Goal: Task Accomplishment & Management: Use online tool/utility

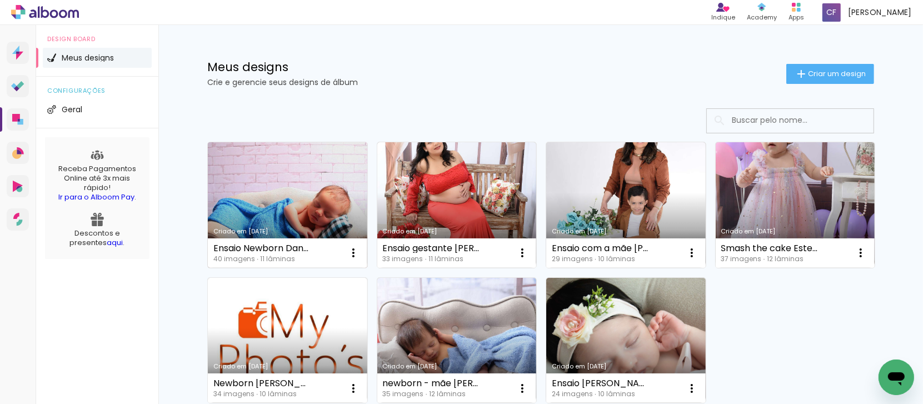
click at [290, 196] on link "Criado em [DATE]" at bounding box center [288, 205] width 160 height 126
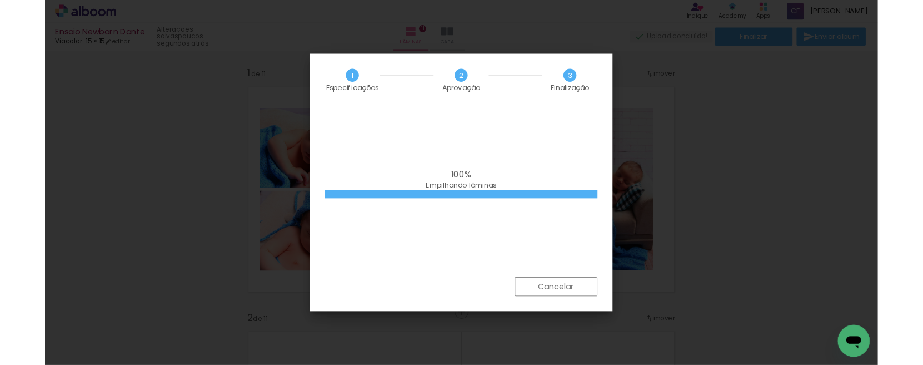
scroll to position [1320, 0]
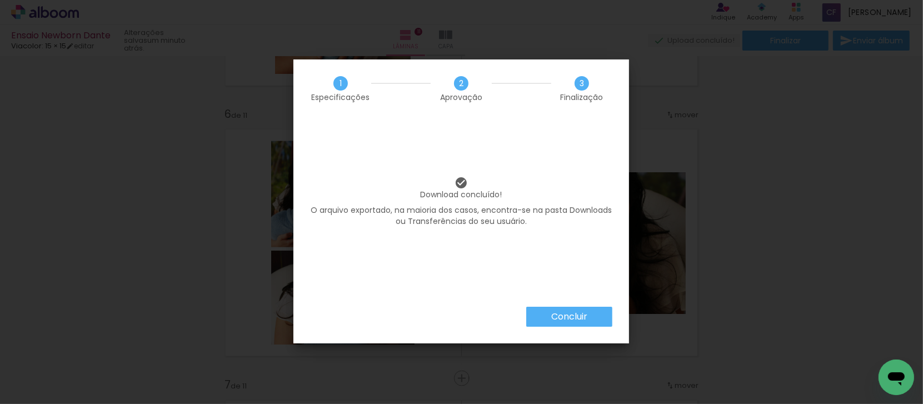
click at [0, 0] on slot "Concluir" at bounding box center [0, 0] width 0 height 0
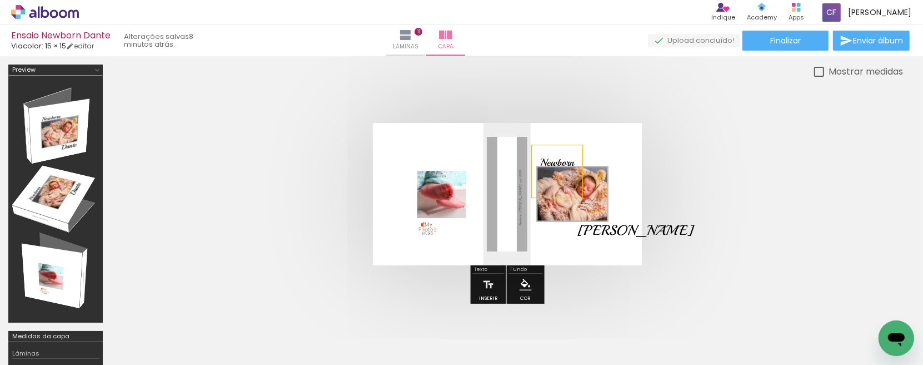
click at [568, 162] on span "Newborn" at bounding box center [557, 162] width 34 height 13
click at [0, 0] on quentale-selection at bounding box center [0, 0] width 0 height 0
type input "Playball"
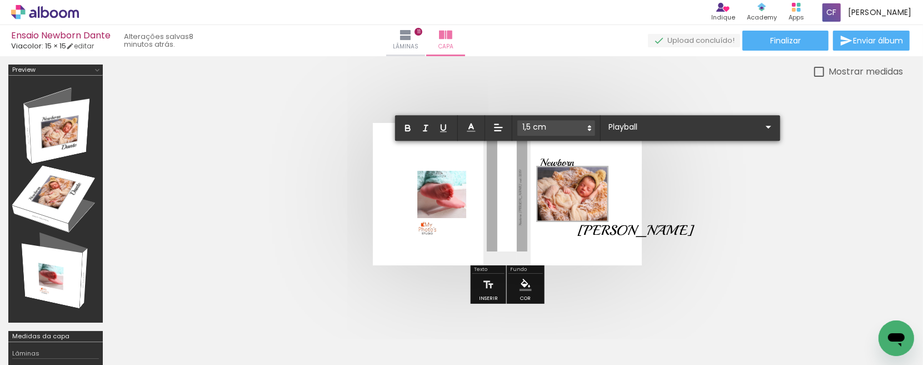
drag, startPoint x: 541, startPoint y: 158, endPoint x: 578, endPoint y: 160, distance: 37.3
click at [574, 160] on span "Newborn" at bounding box center [557, 162] width 34 height 13
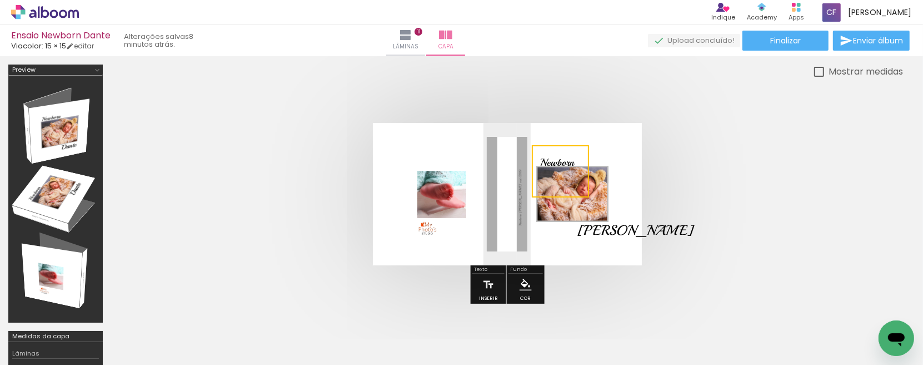
click at [570, 157] on quentale-selection at bounding box center [560, 171] width 57 height 52
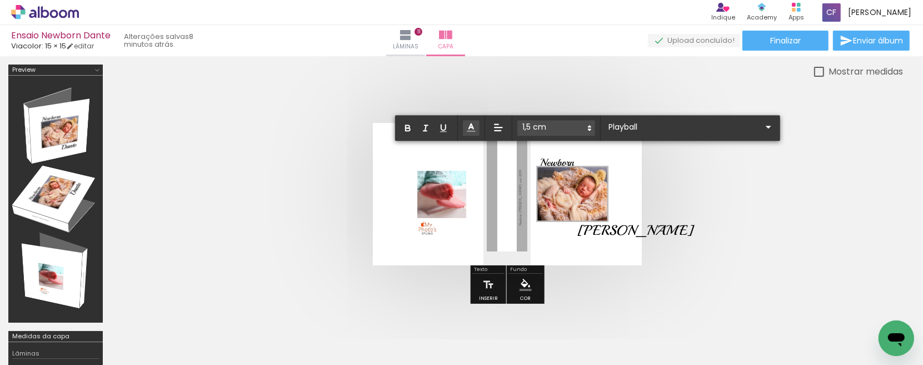
click at [474, 126] on icon at bounding box center [471, 127] width 11 height 11
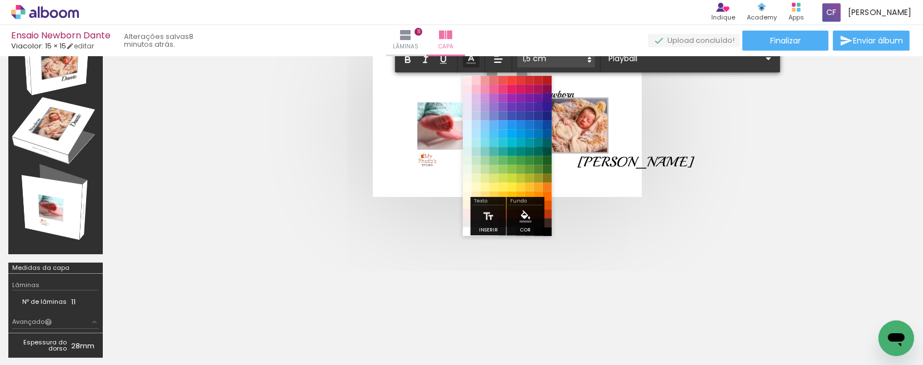
scroll to position [69, 0]
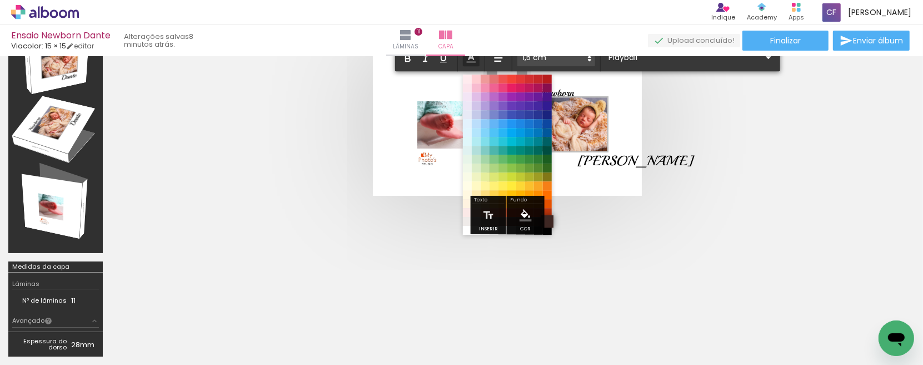
click at [546, 215] on span at bounding box center [547, 221] width 12 height 12
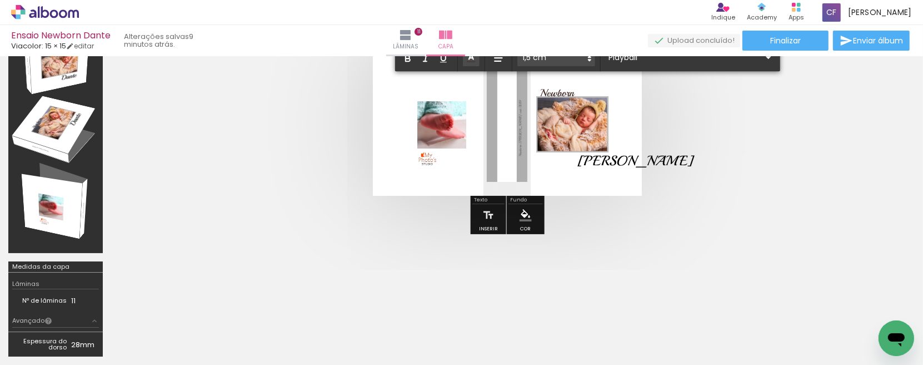
click at [243, 103] on quentale-cover at bounding box center [507, 124] width 703 height 142
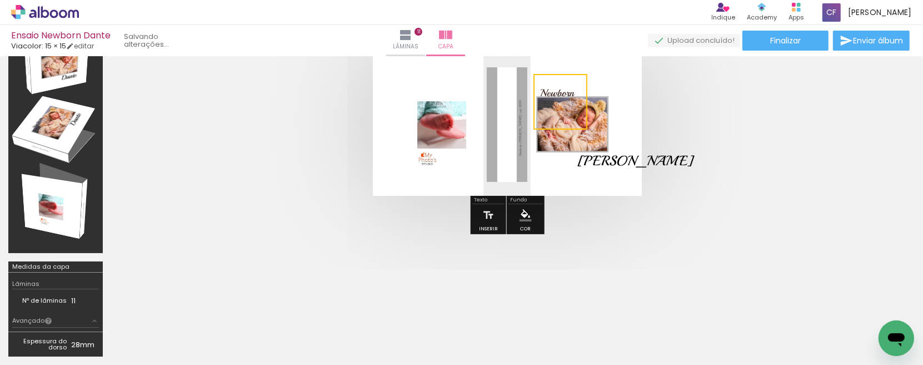
scroll to position [0, 0]
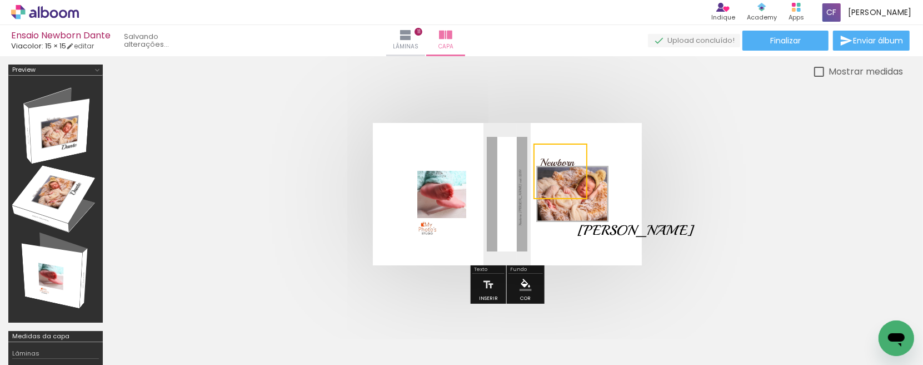
click at [743, 163] on quentale-cover at bounding box center [507, 194] width 703 height 142
drag, startPoint x: 563, startPoint y: 161, endPoint x: 565, endPoint y: 155, distance: 6.9
click at [565, 156] on span "Newborn" at bounding box center [557, 162] width 34 height 13
click at [696, 173] on quentale-cover at bounding box center [507, 194] width 703 height 142
click at [561, 173] on p at bounding box center [558, 180] width 37 height 19
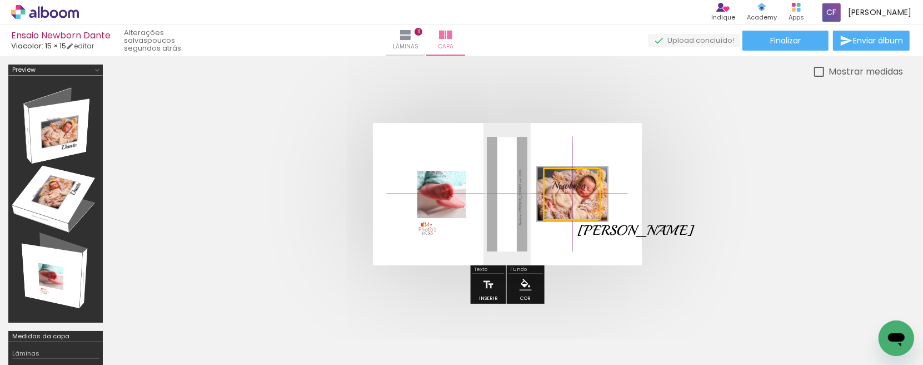
click at [551, 170] on quentale-selection at bounding box center [572, 194] width 57 height 52
click at [690, 184] on quentale-cover at bounding box center [507, 194] width 703 height 142
drag, startPoint x: 570, startPoint y: 185, endPoint x: 561, endPoint y: 185, distance: 8.3
click at [561, 185] on quentale-selection at bounding box center [563, 194] width 57 height 52
drag, startPoint x: 565, startPoint y: 188, endPoint x: 559, endPoint y: 155, distance: 33.9
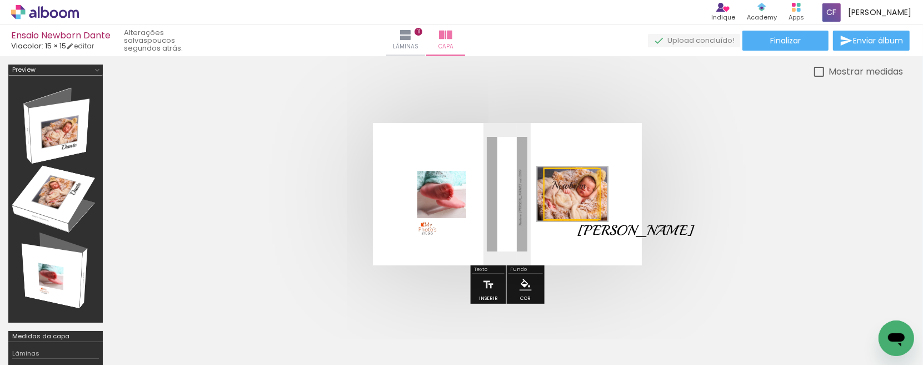
click at [559, 155] on quentale-cover-editor at bounding box center [507, 249] width 792 height 370
click at [726, 184] on quentale-cover at bounding box center [507, 194] width 703 height 142
click at [571, 185] on span "Newborn" at bounding box center [569, 185] width 34 height 13
drag, startPoint x: 573, startPoint y: 185, endPoint x: 568, endPoint y: 158, distance: 27.3
click at [568, 158] on quentale-selection at bounding box center [563, 167] width 57 height 52
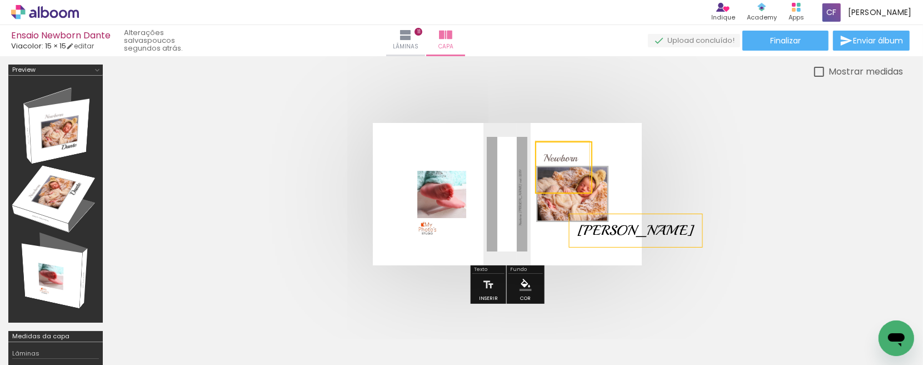
click at [593, 231] on span "[PERSON_NAME]" at bounding box center [636, 230] width 116 height 17
click at [593, 193] on quentale-selection at bounding box center [563, 167] width 57 height 52
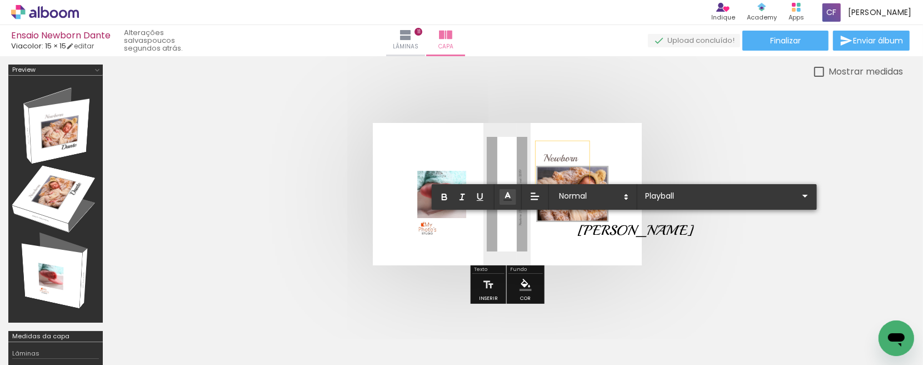
drag, startPoint x: 578, startPoint y: 228, endPoint x: 613, endPoint y: 228, distance: 35.0
click at [613, 228] on span "[PERSON_NAME]" at bounding box center [636, 230] width 116 height 17
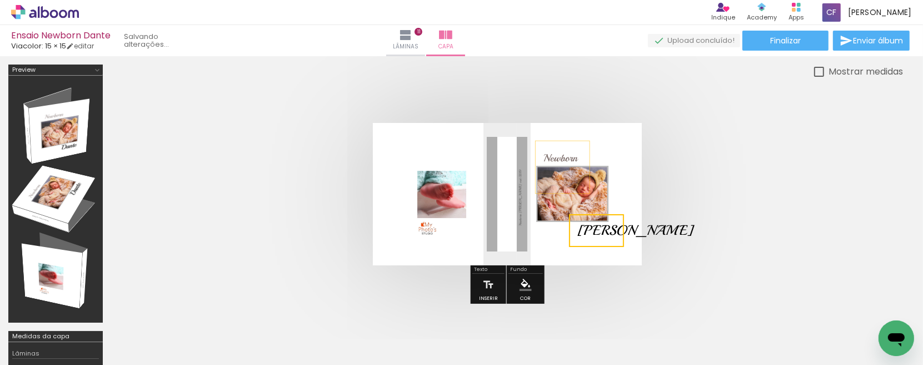
click at [586, 228] on quentale-selection at bounding box center [596, 230] width 55 height 33
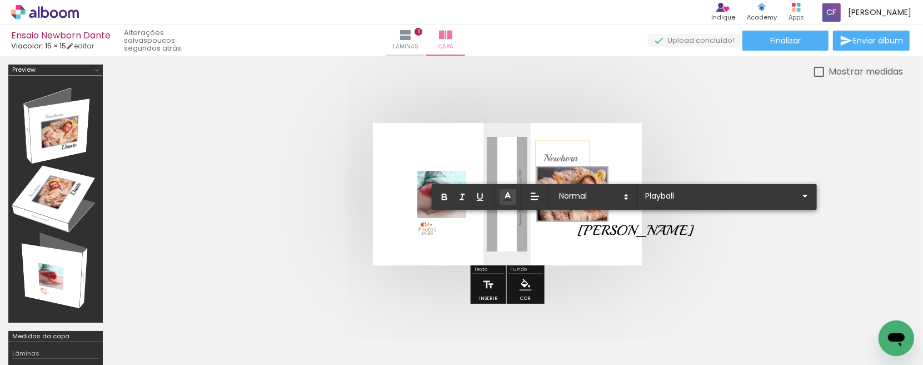
click at [512, 195] on icon at bounding box center [507, 196] width 11 height 11
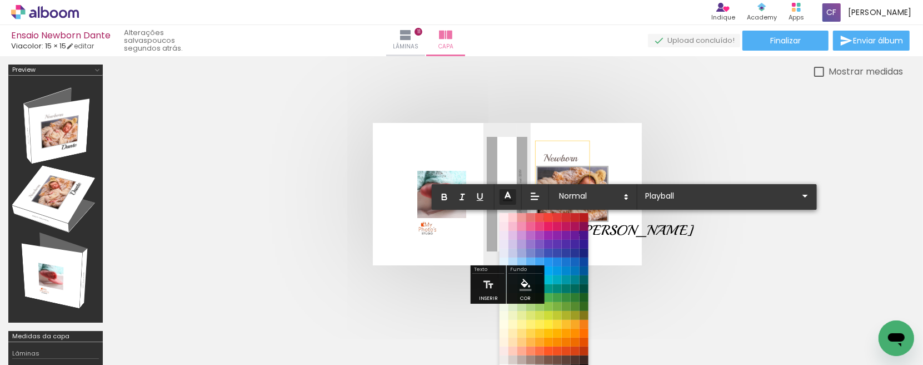
scroll to position [139, 0]
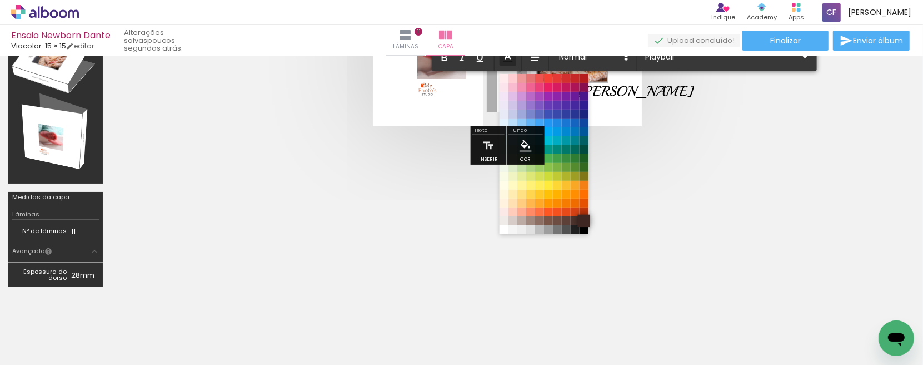
click at [583, 218] on span at bounding box center [584, 221] width 12 height 12
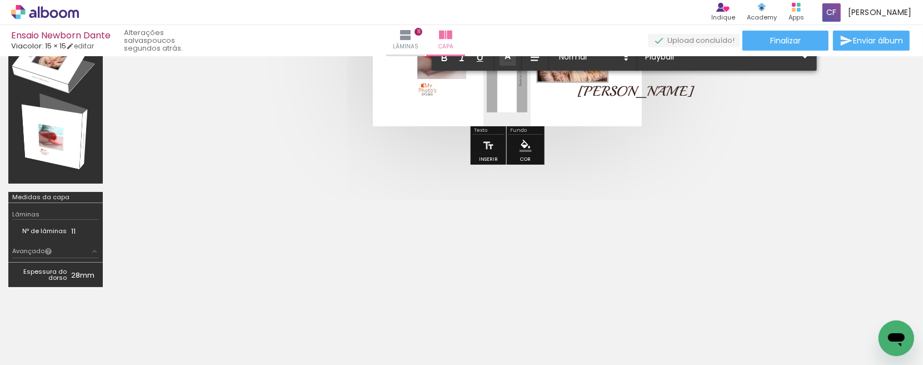
click at [710, 187] on quentale-cover-editor at bounding box center [507, 111] width 792 height 370
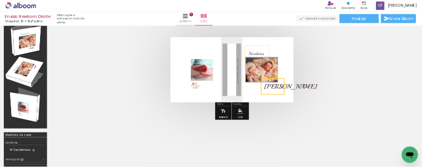
scroll to position [0, 0]
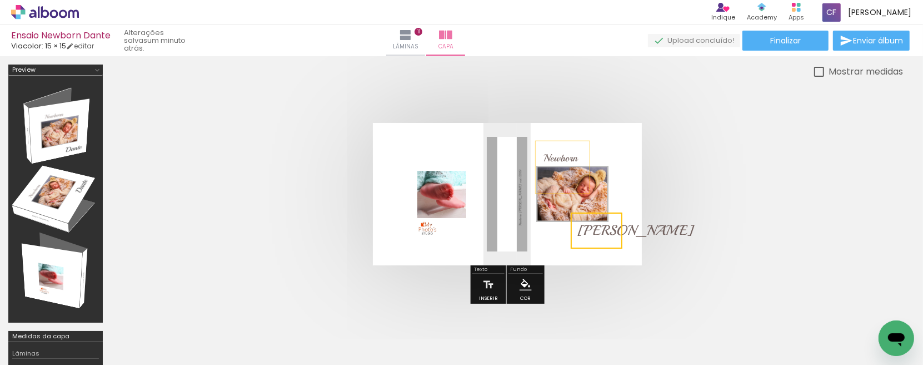
click at [450, 149] on quentale-layouter at bounding box center [507, 194] width 269 height 142
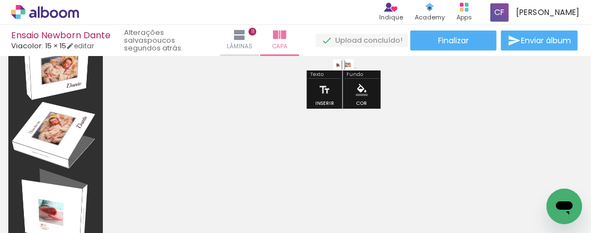
scroll to position [63, 0]
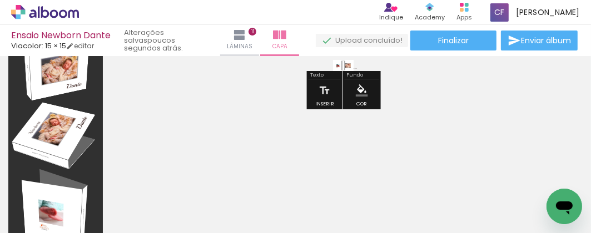
click at [440, 115] on quentale-cover-editor at bounding box center [343, 187] width 464 height 370
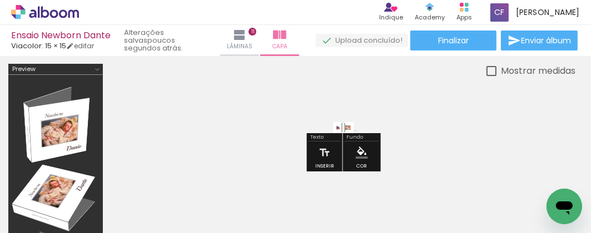
scroll to position [0, 0]
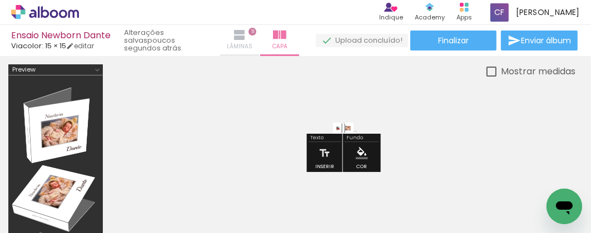
click at [235, 38] on iron-icon at bounding box center [239, 34] width 13 height 13
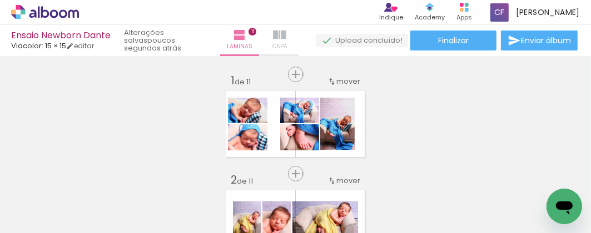
click at [281, 43] on span "Capa" at bounding box center [279, 47] width 15 height 10
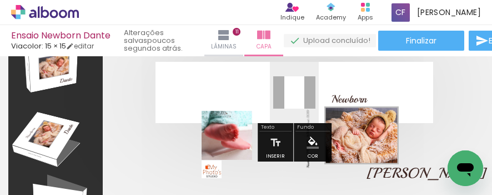
scroll to position [74, 0]
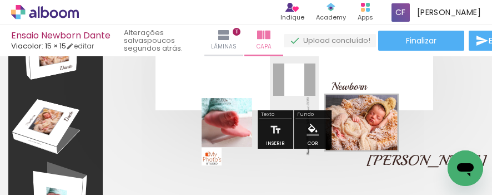
click at [423, 97] on quentale-layouter at bounding box center [295, 79] width 278 height 61
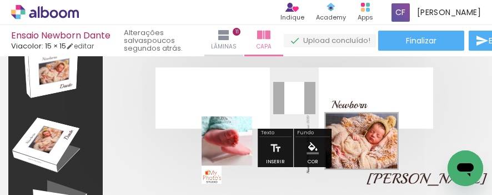
scroll to position [111, 0]
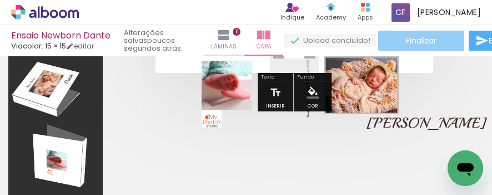
click at [419, 43] on span "Finalizar" at bounding box center [421, 41] width 31 height 8
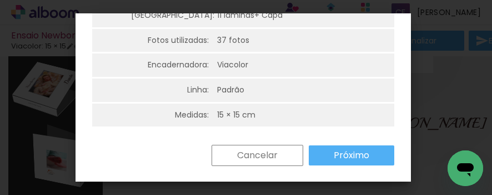
scroll to position [120, 0]
click at [0, 0] on slot "Próximo" at bounding box center [0, 0] width 0 height 0
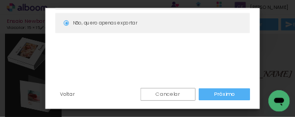
scroll to position [118, 0]
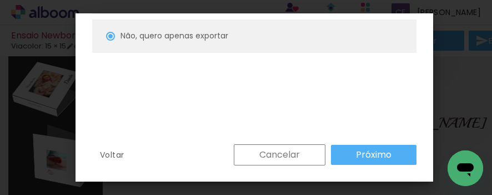
click at [0, 0] on slot "Voltar" at bounding box center [0, 0] width 0 height 0
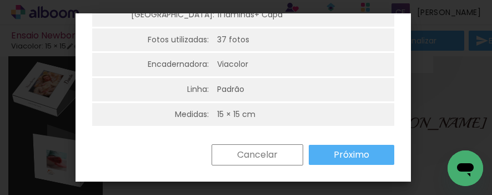
click at [0, 0] on slot "Cancelar" at bounding box center [0, 0] width 0 height 0
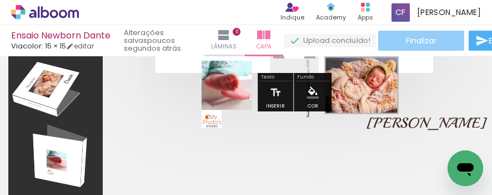
click at [417, 44] on span "Finalizar" at bounding box center [421, 41] width 31 height 8
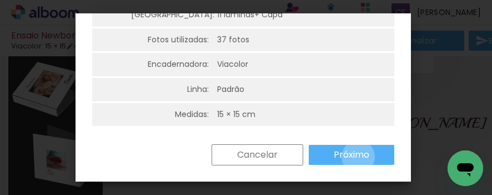
click at [0, 0] on slot "Próximo" at bounding box center [0, 0] width 0 height 0
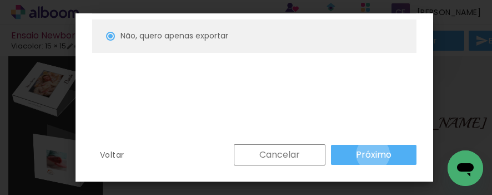
click at [0, 0] on slot "Próximo" at bounding box center [0, 0] width 0 height 0
type input "Alta, 300 DPI"
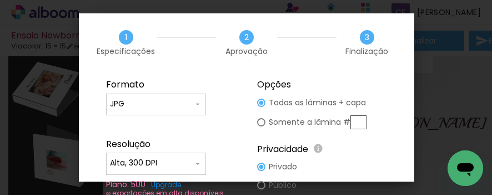
click at [395, 152] on fieldset "Opções Todas as lâminas + capa Somente a lâmina # Privacidade Todo o conteúdo o…" at bounding box center [322, 138] width 149 height 133
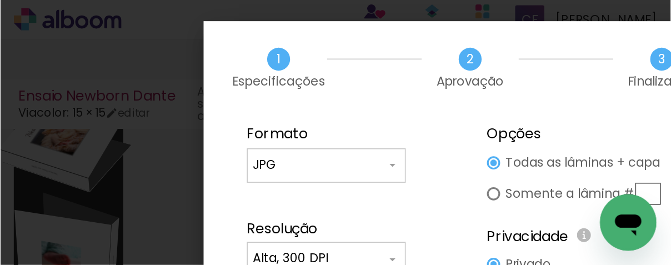
scroll to position [111, 0]
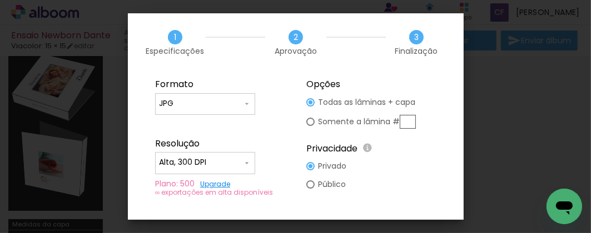
click at [386, 175] on fieldset "Opções Todas as lâminas + capa Somente a lâmina # Privacidade Todo o conteúdo o…" at bounding box center [371, 138] width 149 height 133
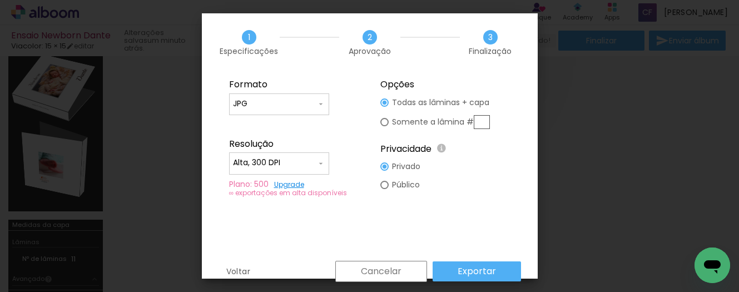
click at [0, 0] on slot "Exportar" at bounding box center [0, 0] width 0 height 0
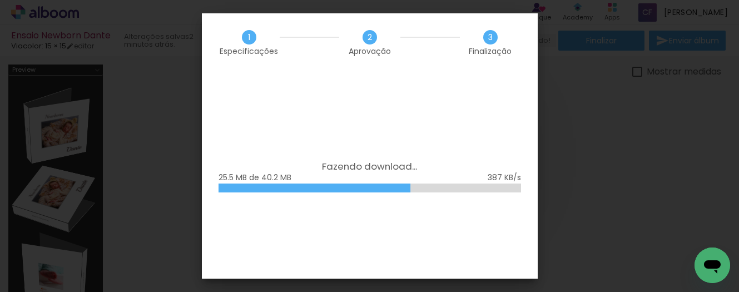
scroll to position [111, 0]
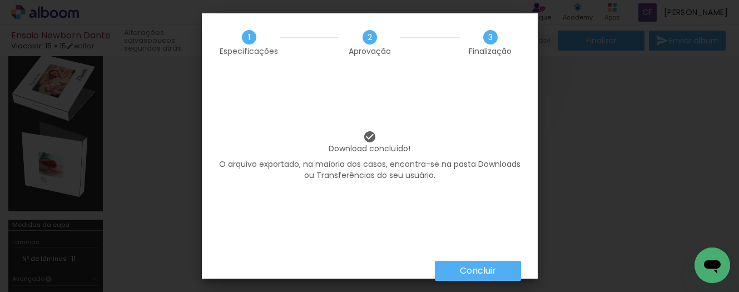
click at [0, 0] on slot "Concluir" at bounding box center [0, 0] width 0 height 0
